Goal: Task Accomplishment & Management: Manage account settings

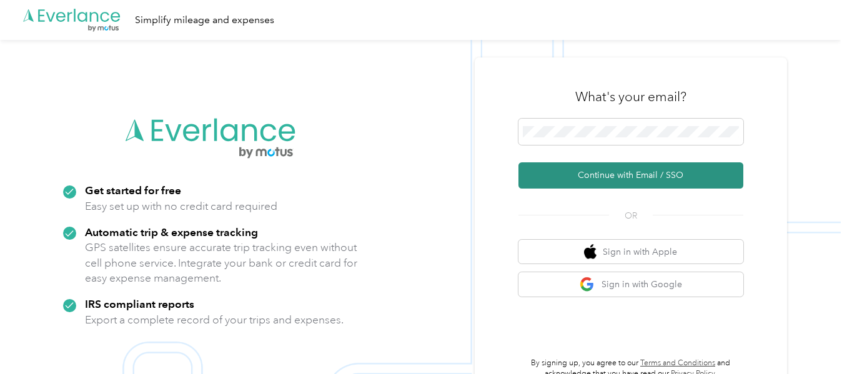
click at [627, 176] on button "Continue with Email / SSO" at bounding box center [631, 175] width 225 height 26
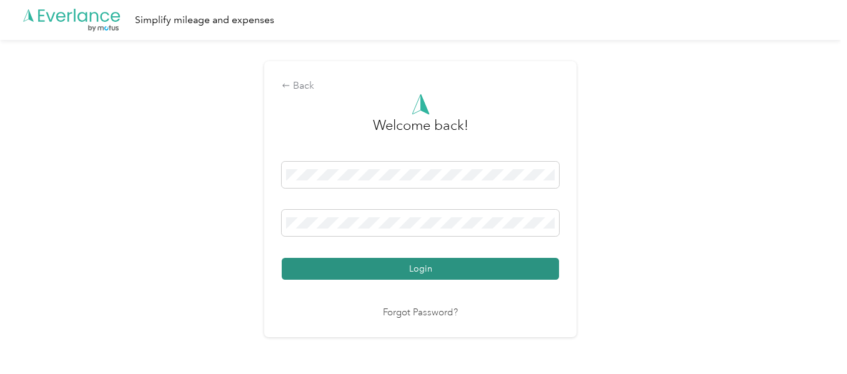
click at [471, 263] on button "Login" at bounding box center [420, 269] width 277 height 22
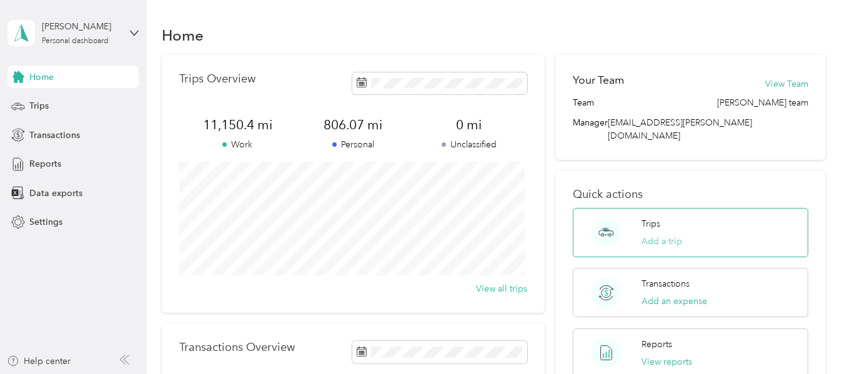
click at [669, 235] on button "Add a trip" at bounding box center [662, 241] width 41 height 13
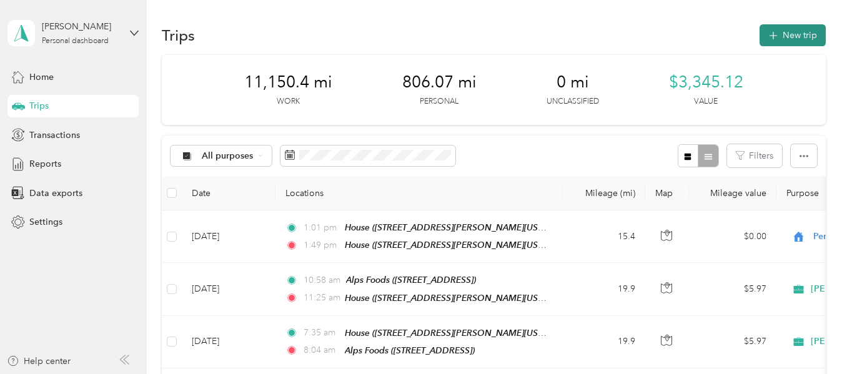
click at [798, 35] on button "New trip" at bounding box center [793, 35] width 66 height 22
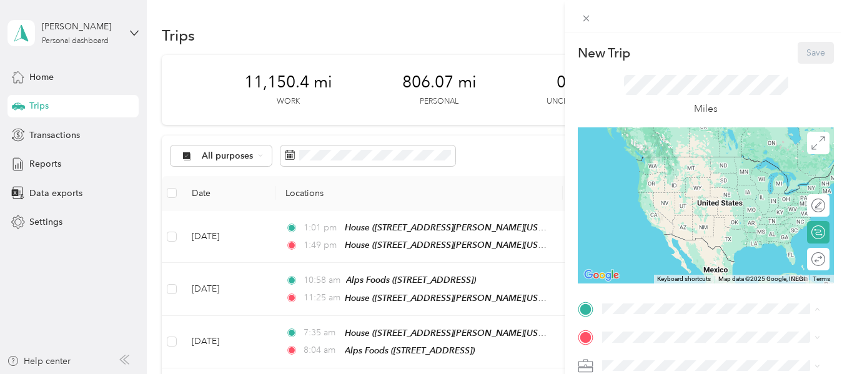
click at [657, 180] on span "[STREET_ADDRESS][PERSON_NAME][US_STATE]" at bounding box center [700, 182] width 149 height 24
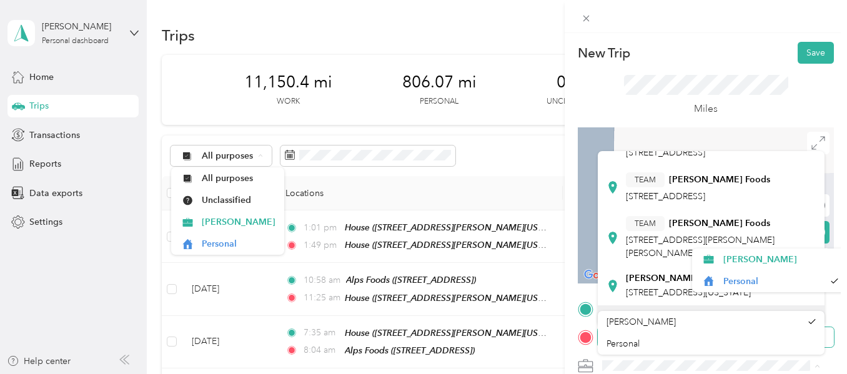
scroll to position [145, 0]
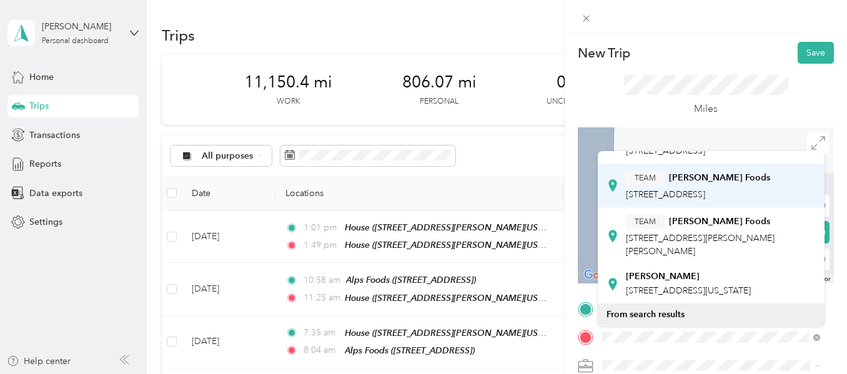
click at [705, 201] on div "TEAM [PERSON_NAME] Foods [STREET_ADDRESS]" at bounding box center [698, 186] width 144 height 31
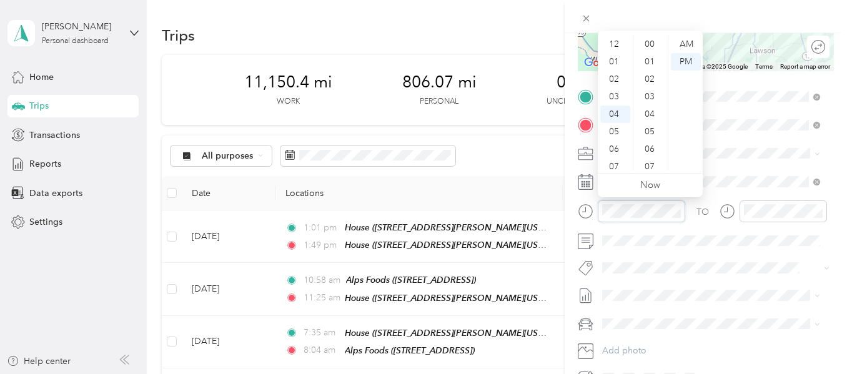
scroll to position [915, 0]
click at [610, 92] on div "07" at bounding box center [615, 96] width 30 height 17
click at [682, 41] on div "AM" at bounding box center [686, 44] width 30 height 17
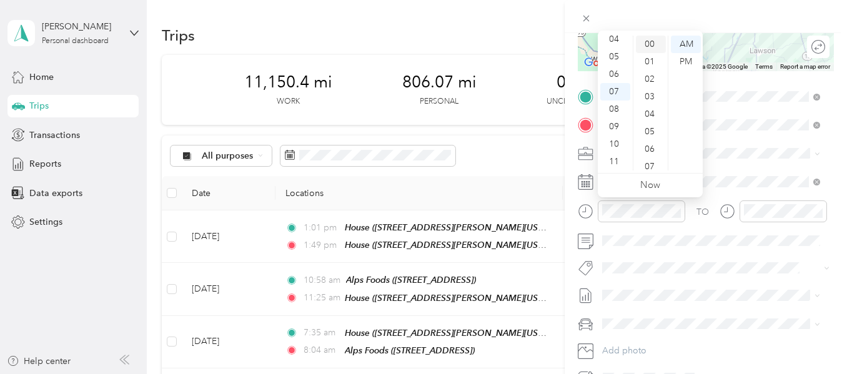
click at [655, 39] on div "00" at bounding box center [651, 44] width 30 height 17
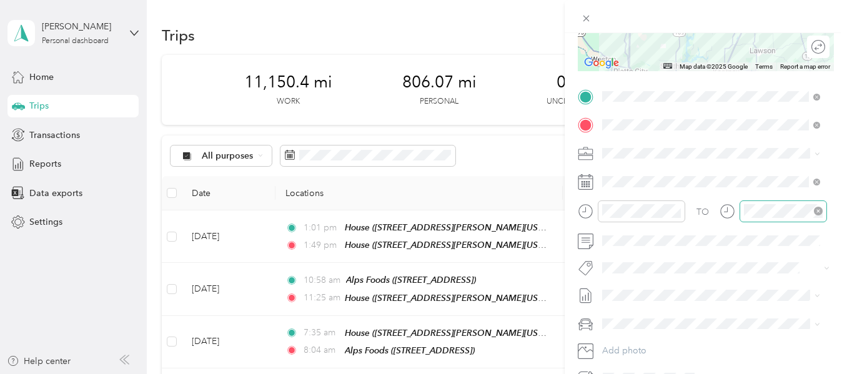
click at [743, 213] on div at bounding box center [783, 212] width 87 height 22
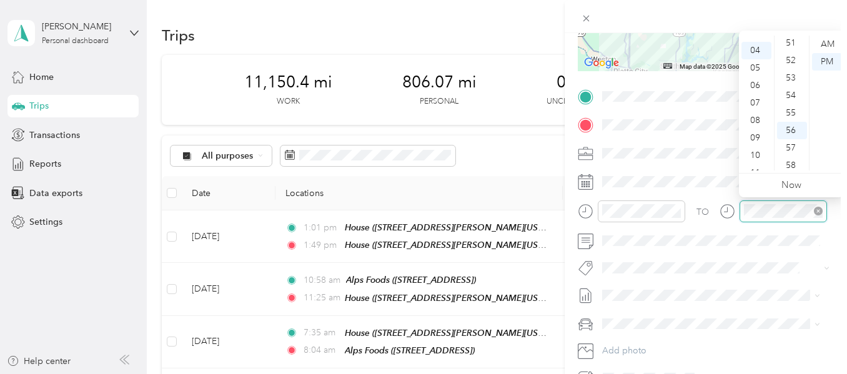
scroll to position [915, 0]
click at [758, 119] on div "08" at bounding box center [757, 114] width 30 height 17
click at [751, 98] on div "07" at bounding box center [757, 91] width 30 height 17
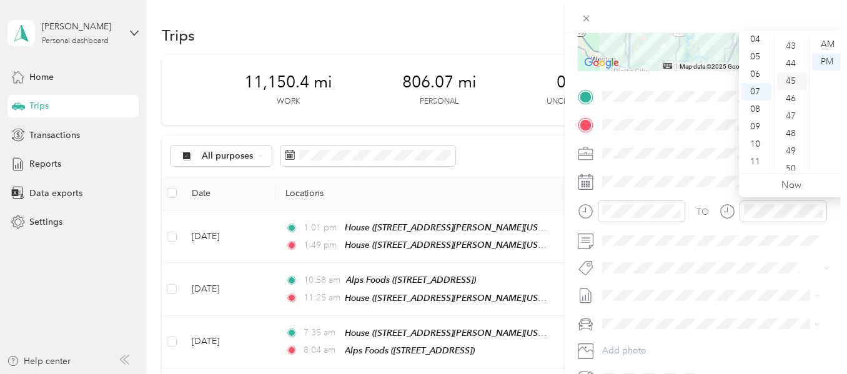
click at [792, 86] on div "45" at bounding box center [792, 80] width 30 height 17
click at [829, 46] on div "AM" at bounding box center [827, 44] width 30 height 17
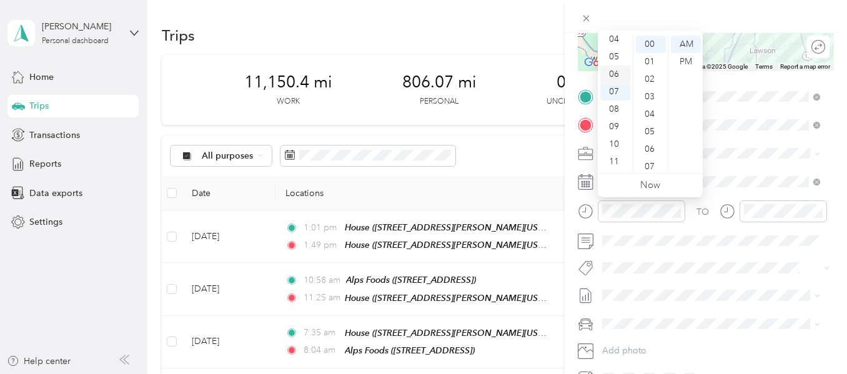
click at [615, 70] on div "06" at bounding box center [615, 74] width 30 height 17
click at [649, 84] on div "50" at bounding box center [651, 85] width 30 height 17
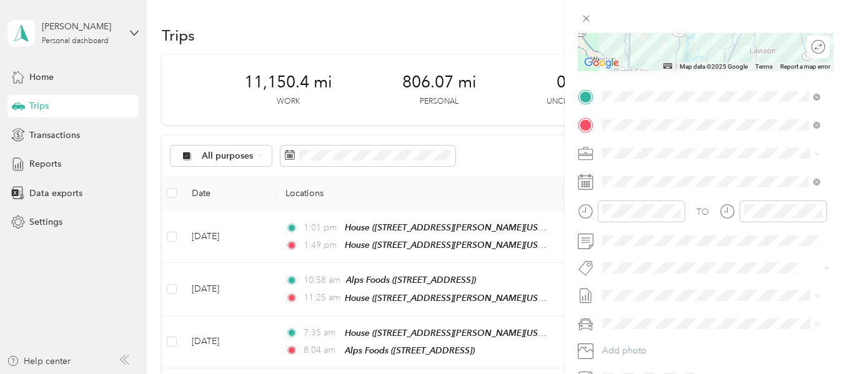
click at [770, 282] on div "TO Add photo" at bounding box center [706, 238] width 256 height 302
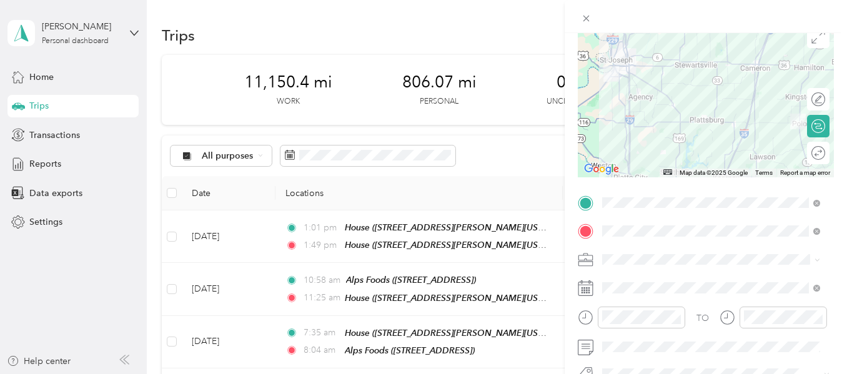
scroll to position [0, 0]
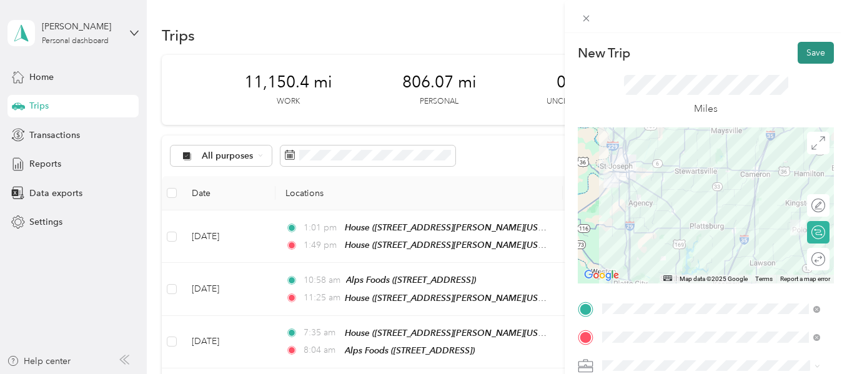
click at [801, 63] on button "Save" at bounding box center [816, 53] width 36 height 22
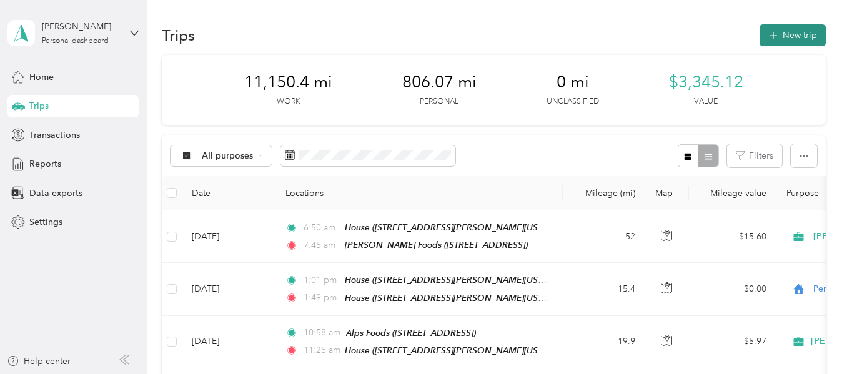
click at [801, 34] on button "New trip" at bounding box center [793, 35] width 66 height 22
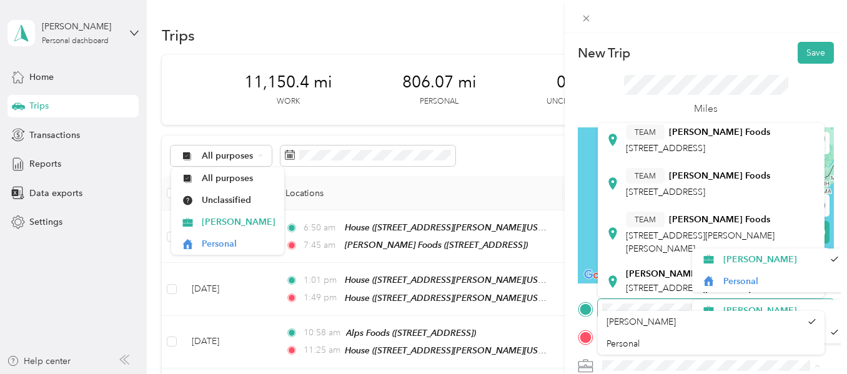
scroll to position [124, 0]
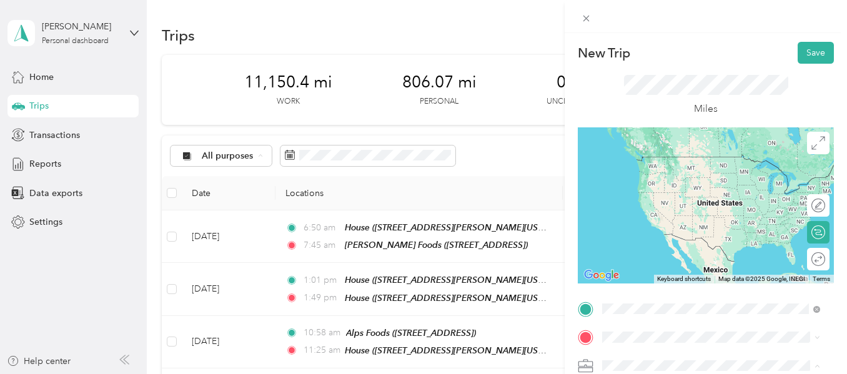
click at [722, 179] on div "TEAM [PERSON_NAME] Foods" at bounding box center [698, 171] width 144 height 16
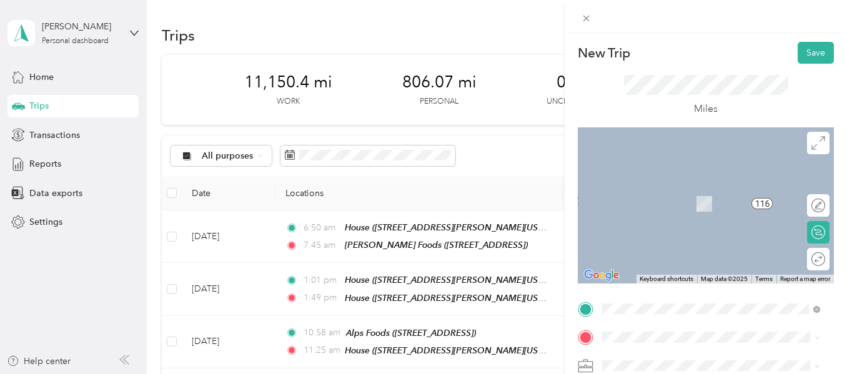
click at [660, 208] on span "[STREET_ADDRESS][PERSON_NAME][US_STATE]" at bounding box center [700, 208] width 149 height 24
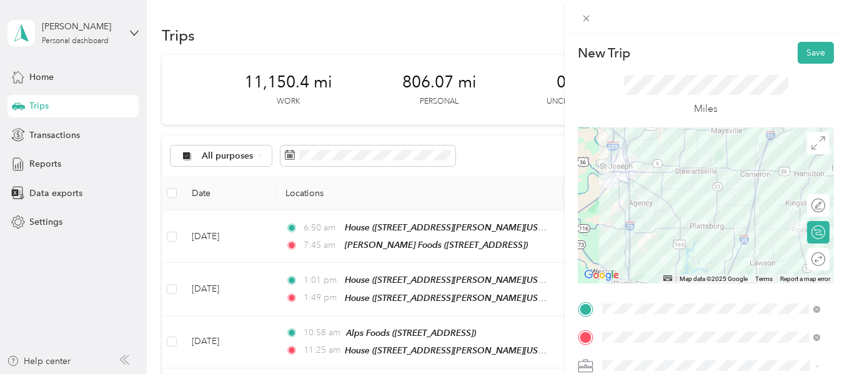
click at [732, 174] on div at bounding box center [706, 205] width 256 height 156
click at [635, 174] on div at bounding box center [706, 205] width 256 height 156
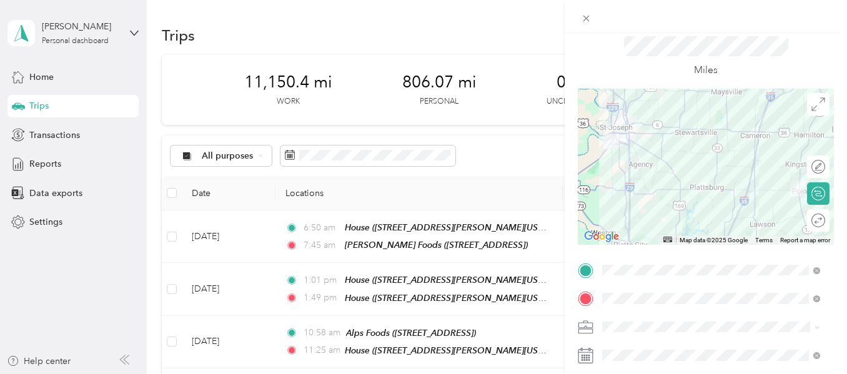
scroll to position [41, 0]
click at [746, 182] on div at bounding box center [706, 164] width 256 height 156
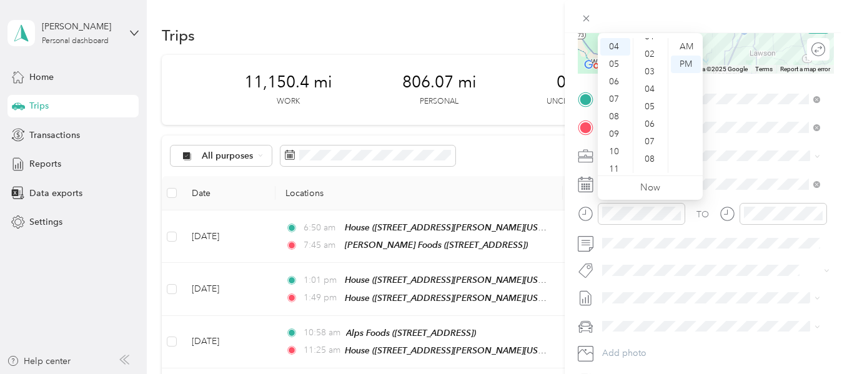
scroll to position [99, 0]
click at [651, 122] on div "10" at bounding box center [651, 122] width 30 height 17
click at [769, 256] on div "TO Add photo" at bounding box center [706, 240] width 256 height 302
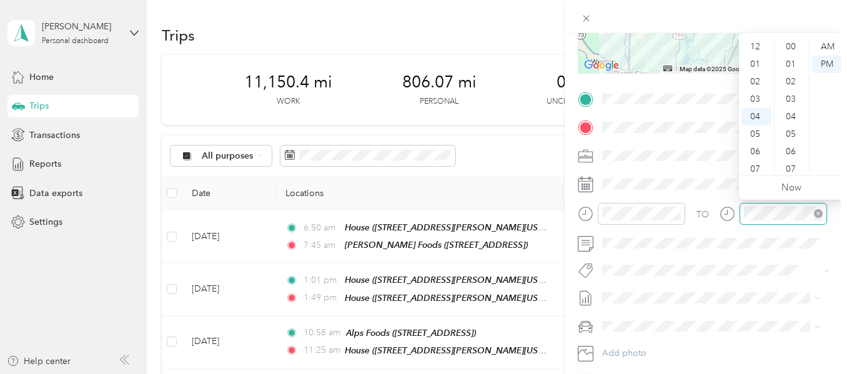
scroll to position [915, 0]
click at [755, 69] on div "05" at bounding box center [757, 64] width 30 height 17
click at [790, 47] on div "00" at bounding box center [792, 46] width 30 height 17
click at [797, 188] on link "Now" at bounding box center [792, 188] width 20 height 12
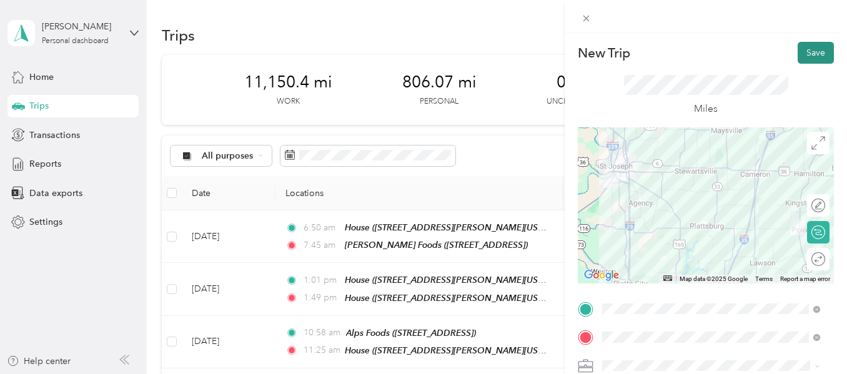
click at [799, 56] on button "Save" at bounding box center [816, 53] width 36 height 22
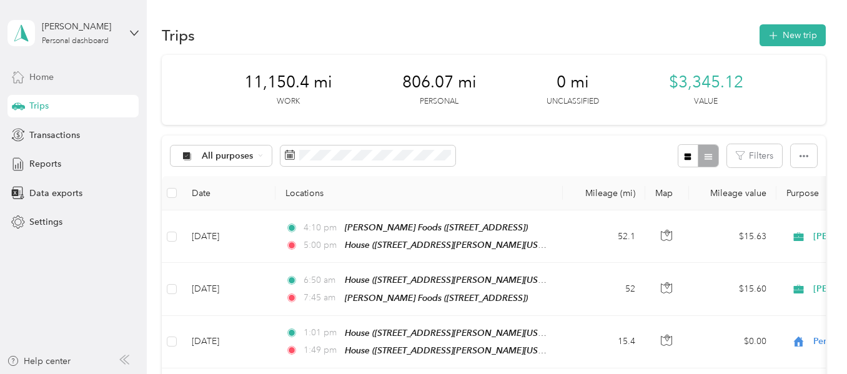
click at [44, 69] on div "Home" at bounding box center [72, 77] width 131 height 22
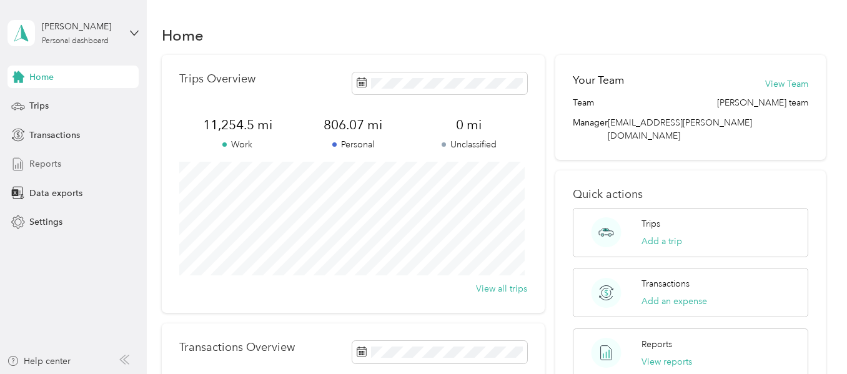
click at [41, 165] on span "Reports" at bounding box center [45, 163] width 32 height 13
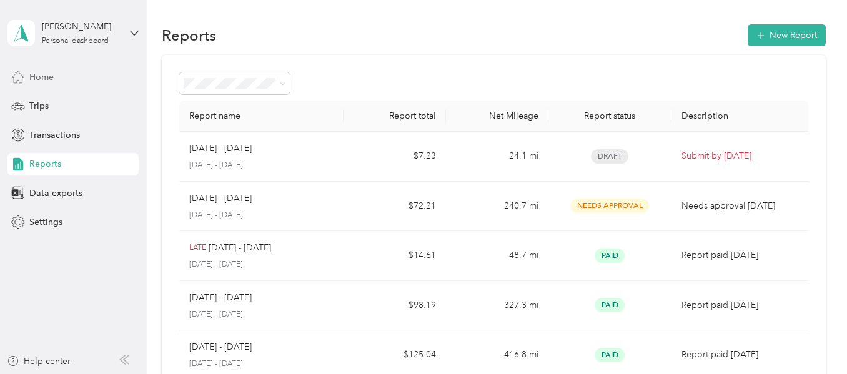
click at [32, 77] on span "Home" at bounding box center [41, 77] width 24 height 13
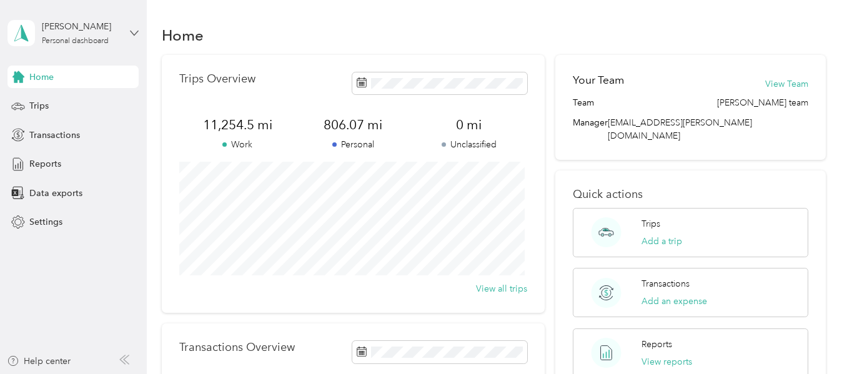
click at [137, 37] on icon at bounding box center [134, 33] width 9 height 9
click at [57, 107] on div "Log out" at bounding box center [175, 103] width 316 height 22
